Goal: Transaction & Acquisition: Register for event/course

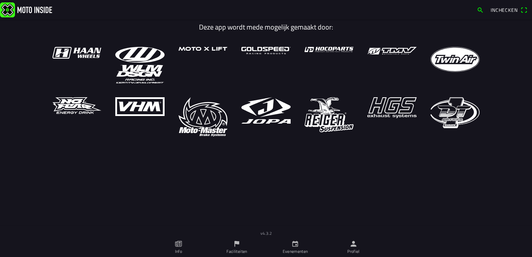
click at [293, 243] on icon "kalender" at bounding box center [295, 244] width 8 height 8
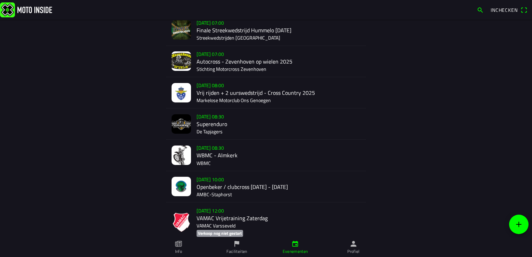
scroll to position [650, 0]
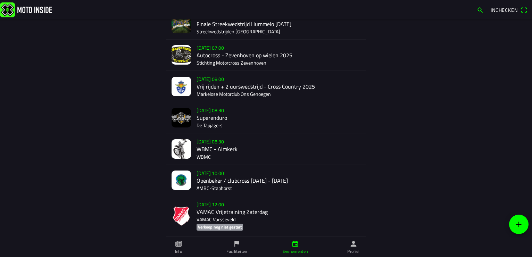
click at [210, 147] on div "[DATE] 08:30 WBMC - Almkerk WBMC" at bounding box center [278, 148] width 164 height 31
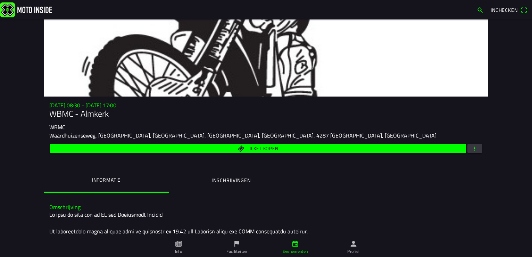
click at [472, 146] on span "button" at bounding box center [474, 148] width 6 height 9
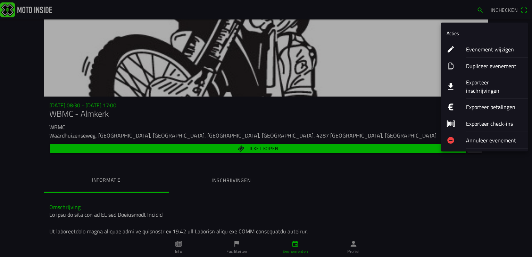
click at [488, 82] on ion-label "Exporteer inschrijvingen" at bounding box center [494, 86] width 56 height 17
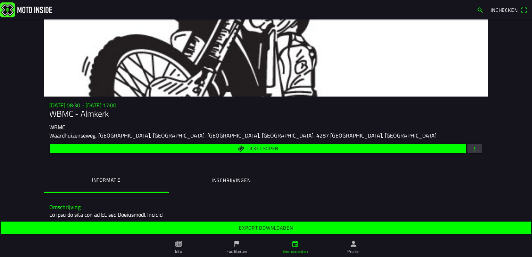
click at [0, 0] on slot "Export downloaden" at bounding box center [0, 0] width 0 height 0
